Goal: Task Accomplishment & Management: Manage account settings

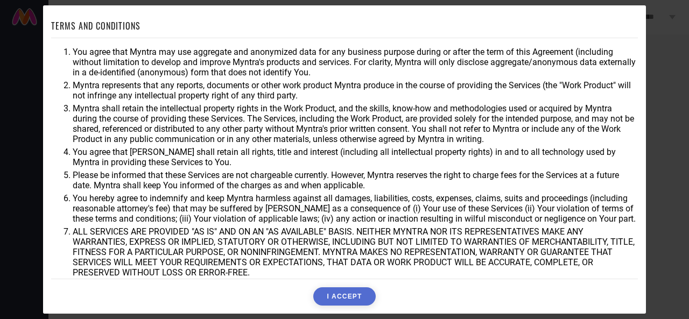
scroll to position [55, 0]
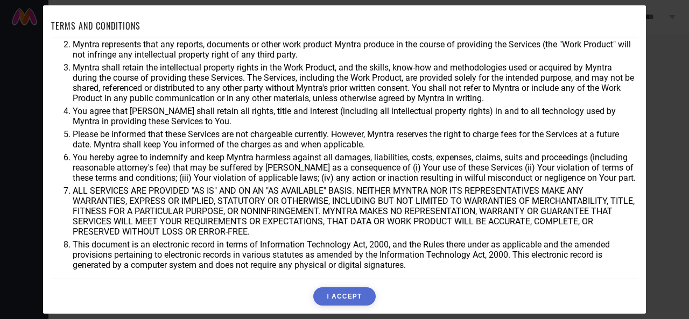
click at [352, 301] on button "I ACCEPT" at bounding box center [344, 296] width 62 height 18
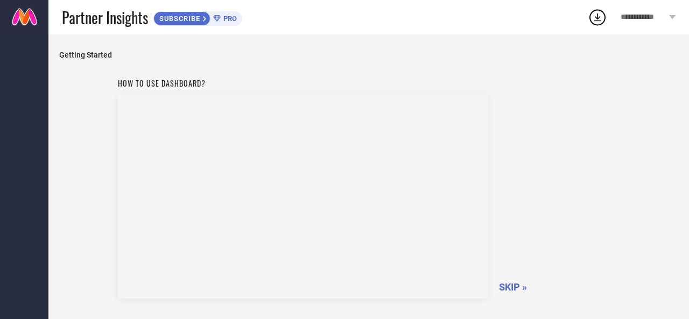
click at [673, 13] on div "**********" at bounding box center [648, 17] width 82 height 34
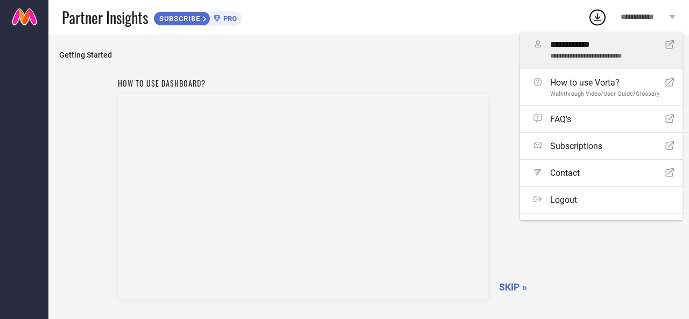
click at [593, 56] on span "**********" at bounding box center [603, 57] width 107 height 8
